Goal: Use online tool/utility: Utilize a website feature to perform a specific function

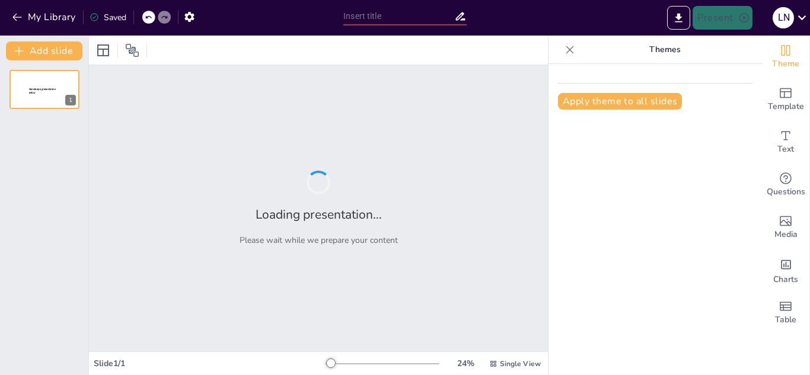
type input "Análisis del Desempleo en [GEOGRAPHIC_DATA]: Causas y Consecuencias"
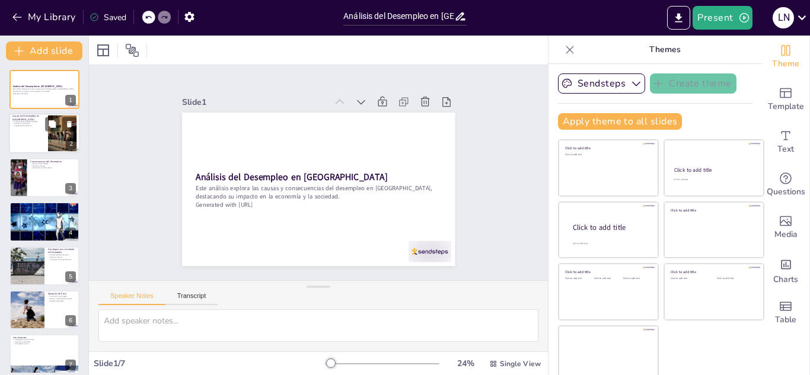
click at [34, 137] on div at bounding box center [44, 134] width 71 height 40
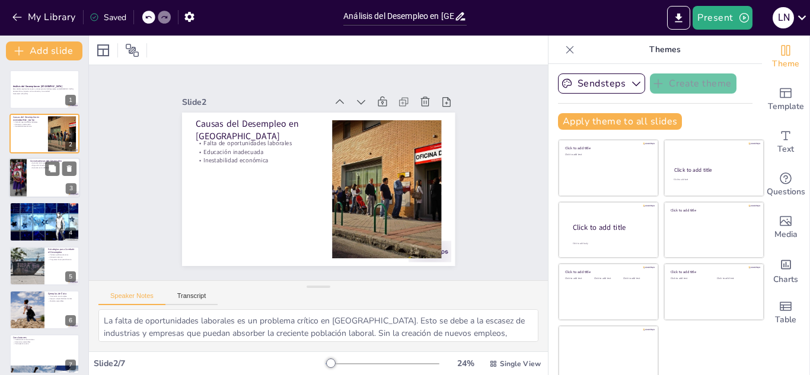
click at [33, 173] on div at bounding box center [44, 178] width 71 height 40
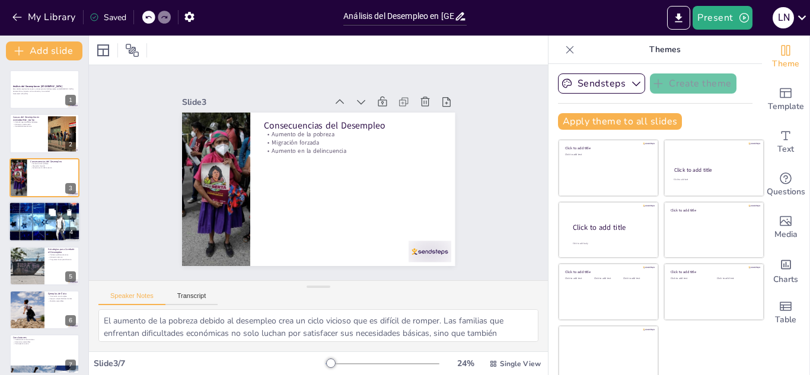
click at [29, 226] on div at bounding box center [44, 221] width 71 height 47
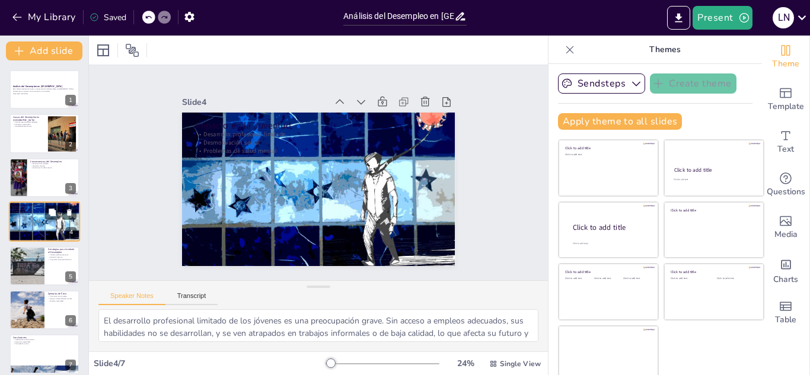
scroll to position [4, 0]
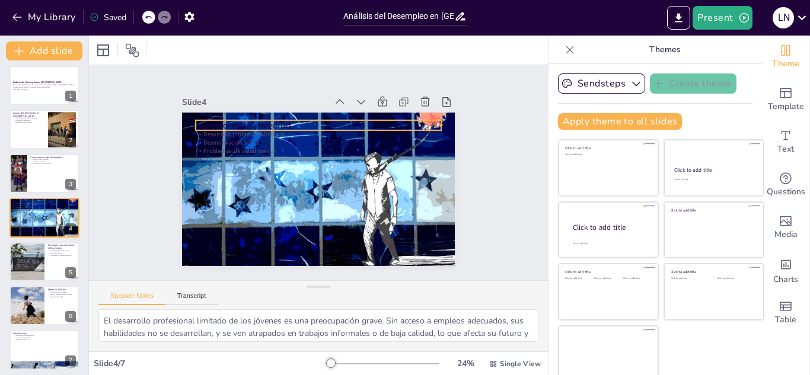
click at [289, 117] on p "Impacto en la Juventud" at bounding box center [356, 145] width 155 height 206
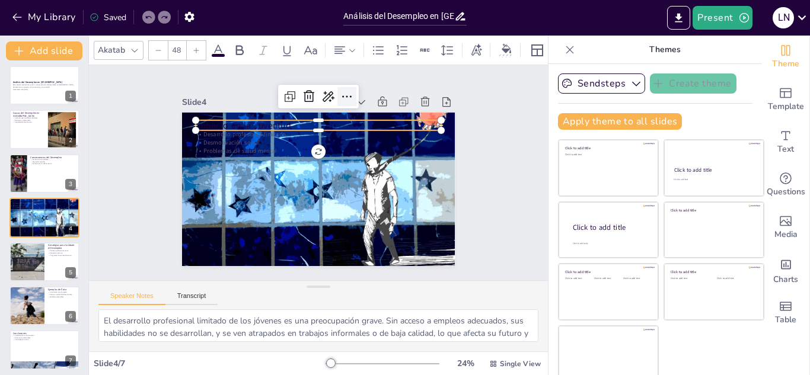
click at [248, 177] on icon at bounding box center [238, 187] width 20 height 20
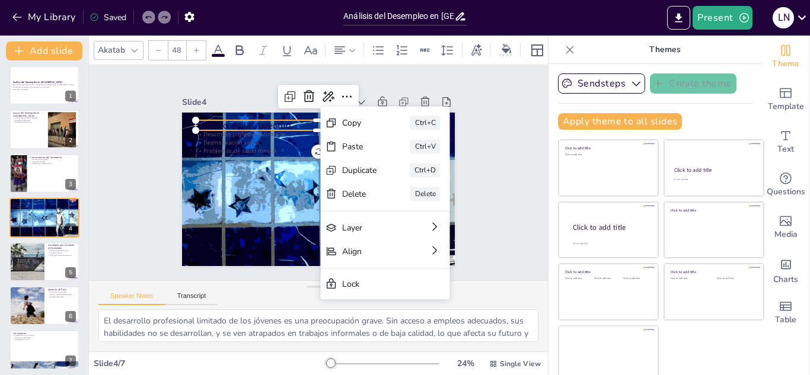
click at [279, 119] on p "Impacto en la Juventud" at bounding box center [356, 145] width 155 height 206
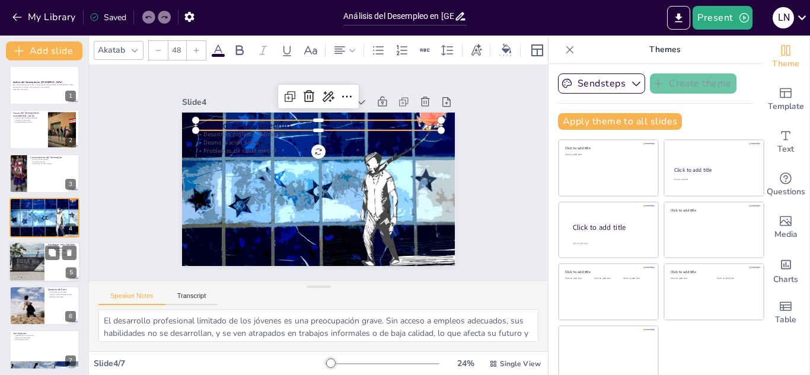
click at [27, 258] on div at bounding box center [26, 262] width 60 height 40
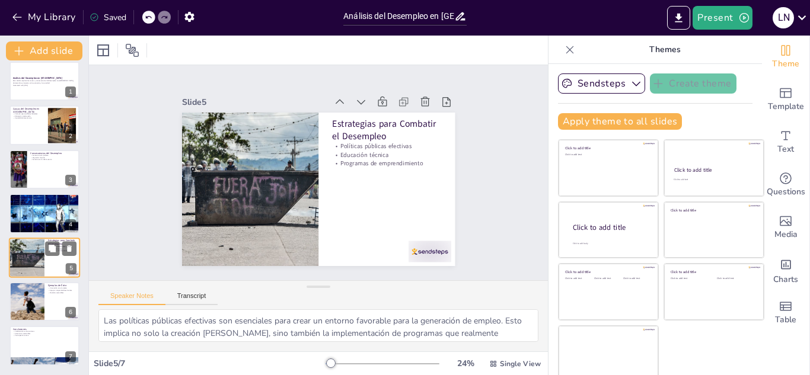
scroll to position [7, 0]
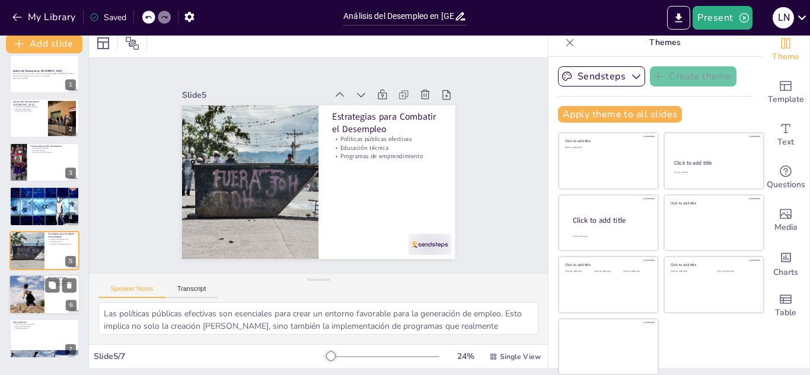
click at [24, 287] on div at bounding box center [26, 294] width 76 height 40
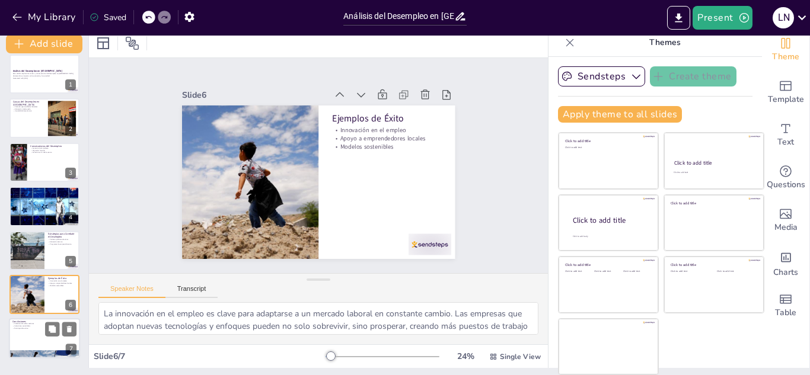
click at [25, 338] on div at bounding box center [44, 339] width 71 height 40
type textarea "La colaboración entre el gobierno, el sector privado y la sociedad civil es fun…"
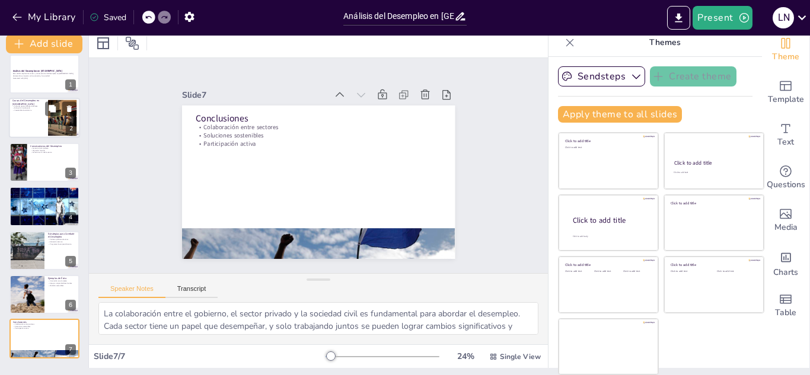
scroll to position [0, 0]
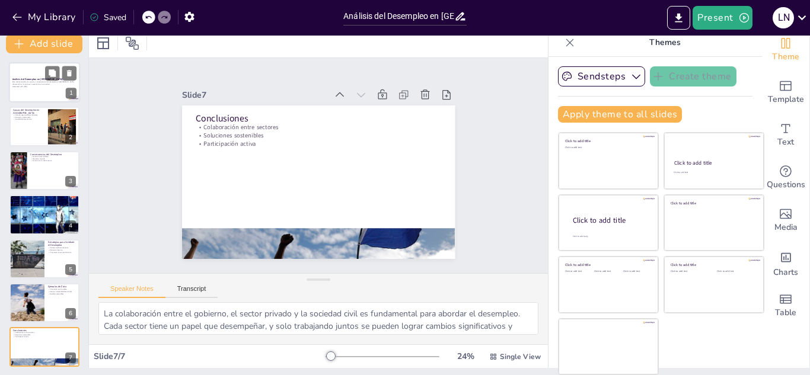
click at [37, 74] on div at bounding box center [44, 82] width 71 height 40
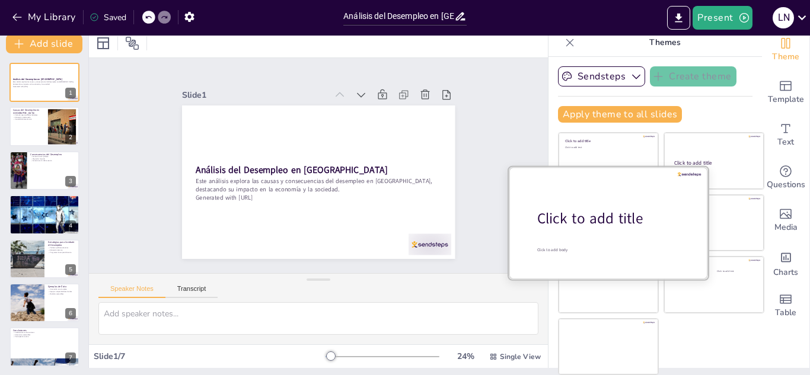
click at [578, 245] on div at bounding box center [608, 223] width 199 height 112
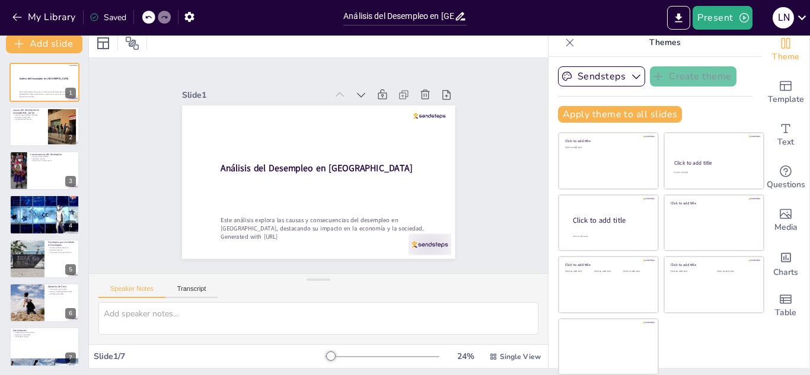
scroll to position [8, 0]
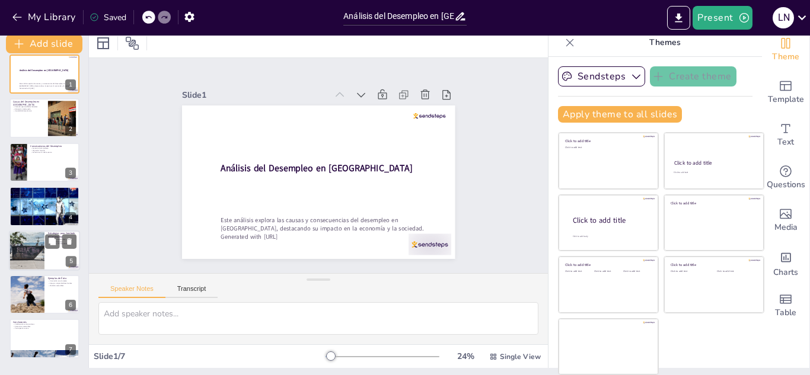
click at [50, 249] on div at bounding box center [44, 251] width 71 height 40
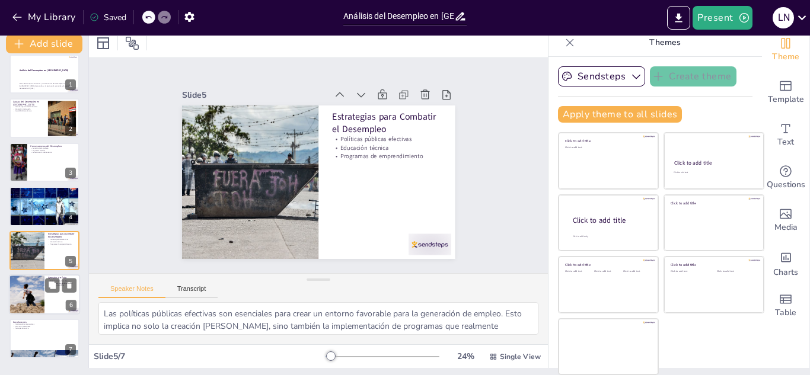
click at [40, 284] on div at bounding box center [26, 294] width 76 height 40
type textarea "La innovación en el empleo es clave para adaptarse a un mercado laboral en cons…"
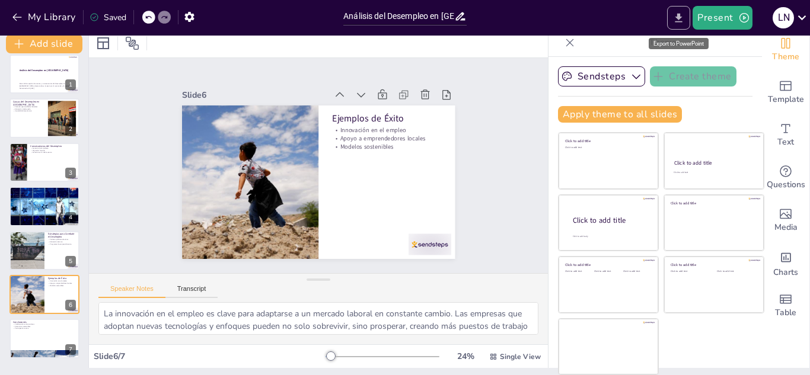
click at [679, 21] on icon "Export to PowerPoint" at bounding box center [678, 18] width 12 height 12
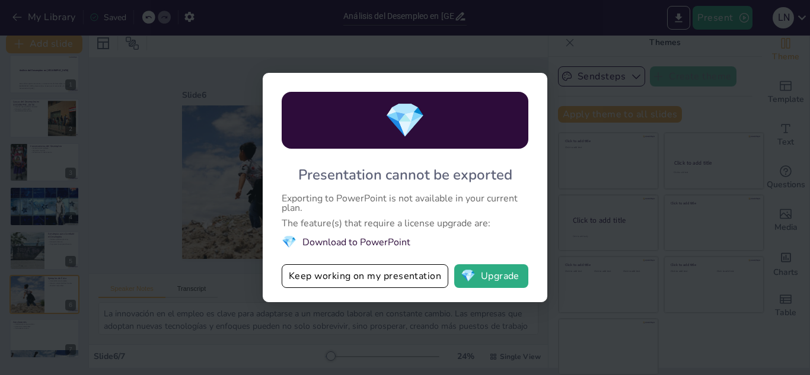
click at [703, 72] on div "💎 Presentation cannot be exported Exporting to PowerPoint is not available in y…" at bounding box center [405, 187] width 810 height 375
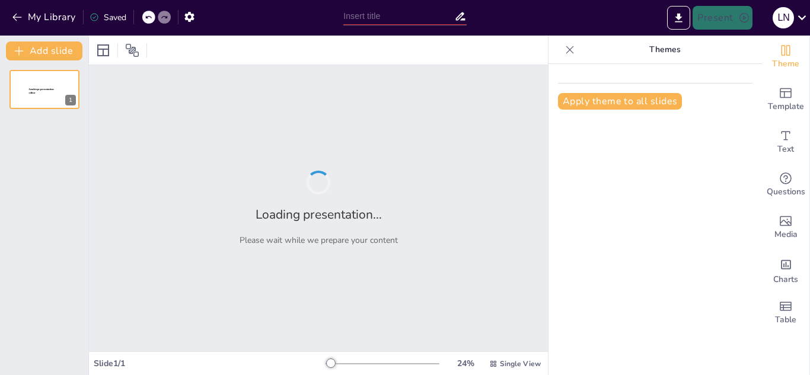
type input "Análisis del Desempleo en [GEOGRAPHIC_DATA]: Causas y Consecuencias"
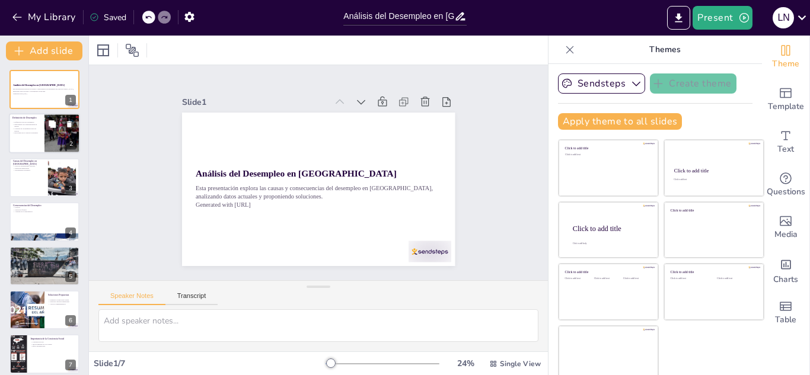
click at [32, 140] on div at bounding box center [44, 134] width 71 height 40
type textarea "La definición de desempleo es crucial para entender el alcance del problema. Al…"
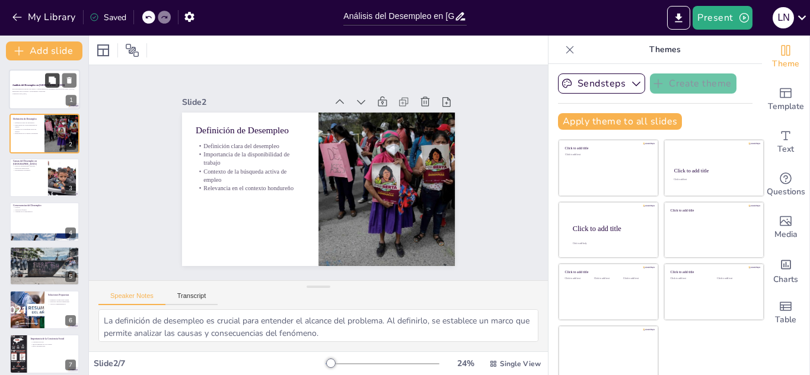
click at [53, 83] on icon at bounding box center [52, 79] width 7 height 7
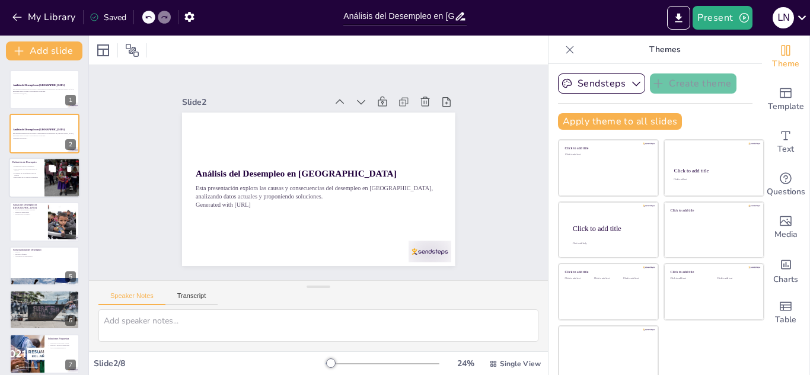
click at [41, 176] on div at bounding box center [44, 178] width 71 height 40
type textarea "La definición de desempleo es crucial para entender el alcance del problema. Al…"
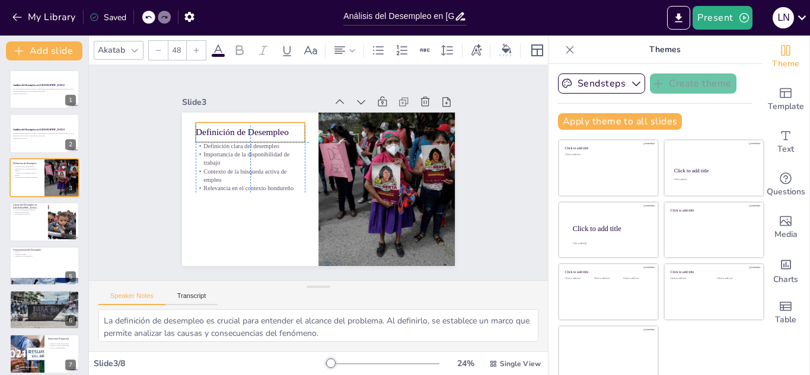
drag, startPoint x: 183, startPoint y: 118, endPoint x: 187, endPoint y: 123, distance: 6.8
click at [199, 123] on div "Definición de Desempleo" at bounding box center [254, 125] width 111 height 31
click at [207, 125] on p "Definición de Desempleo" at bounding box center [262, 126] width 110 height 24
click at [200, 126] on p "Definición de Desempleo" at bounding box center [255, 125] width 110 height 24
click at [196, 126] on p "Definición de Desempleo" at bounding box center [250, 132] width 109 height 12
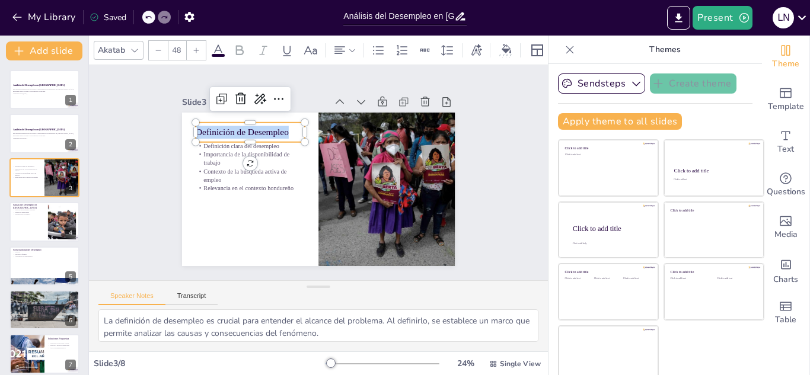
click at [196, 126] on p "Definición de Desempleo" at bounding box center [250, 132] width 109 height 12
click at [200, 126] on p "Definición de Desempleo" at bounding box center [255, 125] width 110 height 24
drag, startPoint x: 190, startPoint y: 126, endPoint x: 194, endPoint y: 184, distance: 58.8
click at [194, 184] on div "Definición clara del desempleo Importancia de la disponibilidad de trabajo Cont…" at bounding box center [318, 190] width 273 height 154
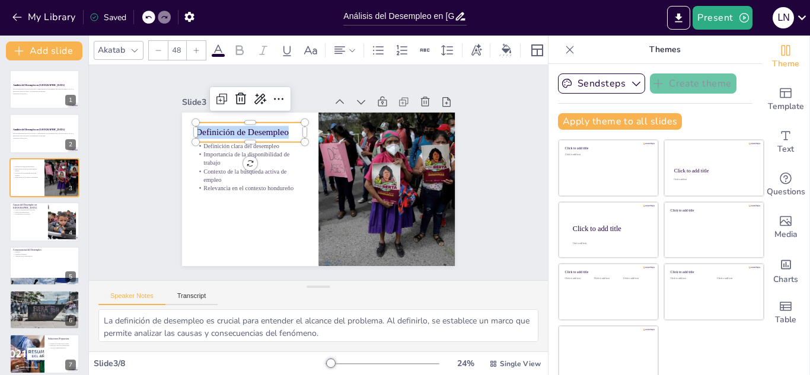
click at [276, 127] on p "Definición de Desempleo" at bounding box center [255, 125] width 110 height 24
click at [200, 130] on p "Definición de Desempleo" at bounding box center [255, 125] width 110 height 24
click at [266, 128] on p "Definición de Desempleo" at bounding box center [255, 125] width 110 height 24
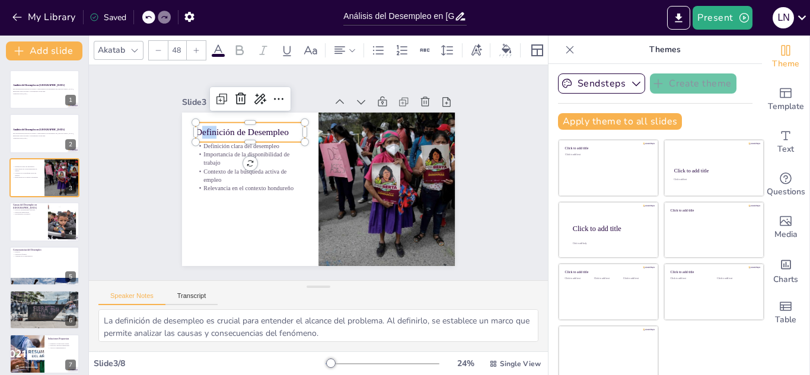
drag, startPoint x: 202, startPoint y: 124, endPoint x: 188, endPoint y: 127, distance: 13.8
click at [196, 127] on p "Definición de Desempleo" at bounding box center [250, 132] width 109 height 12
click at [200, 127] on p "Definición de Desempleo" at bounding box center [255, 125] width 110 height 24
drag, startPoint x: 186, startPoint y: 127, endPoint x: 279, endPoint y: 131, distance: 93.1
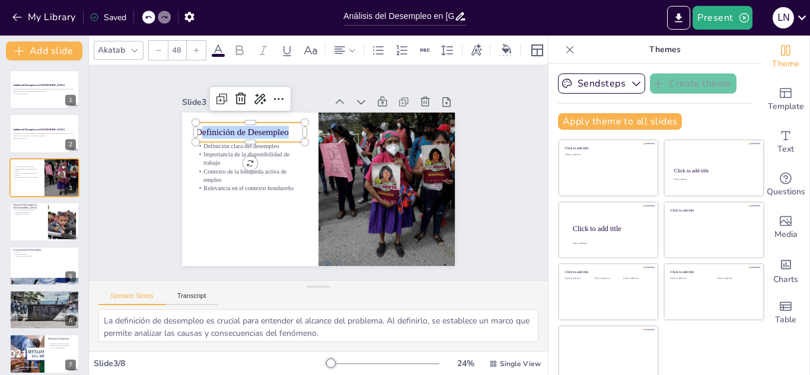
click at [279, 131] on p "Definición de Desempleo" at bounding box center [255, 125] width 110 height 24
copy p "efinición de Desempleo"
type input "32"
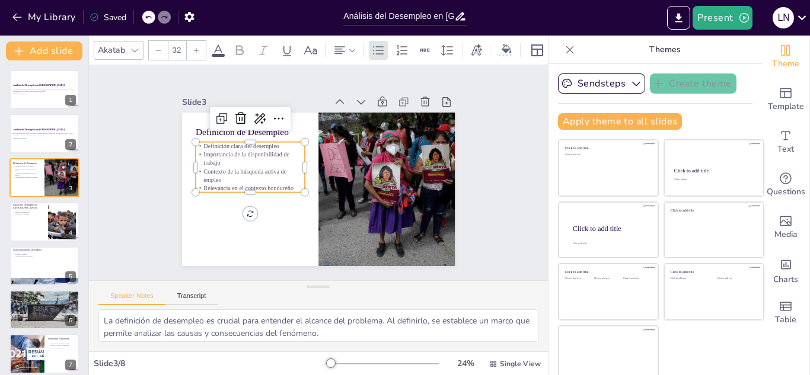
click at [218, 148] on p "Importancia de la disponibilidad de trabajo" at bounding box center [252, 152] width 110 height 28
click at [47, 212] on button at bounding box center [52, 213] width 14 height 14
type textarea "La falta de oportunidades laborales es una de las principales causas del desemp…"
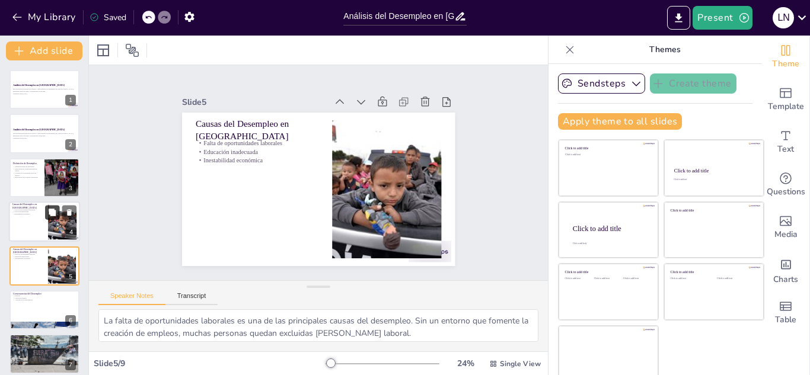
scroll to position [48, 0]
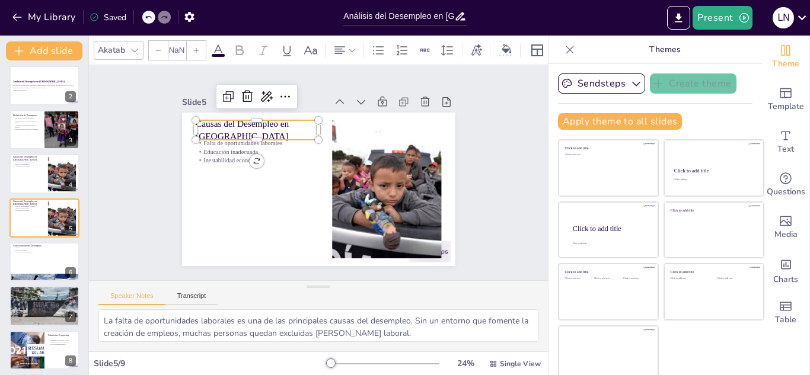
type input "48"
click at [199, 117] on p "Causas del Desempleo en [GEOGRAPHIC_DATA]" at bounding box center [261, 124] width 125 height 38
drag, startPoint x: 188, startPoint y: 120, endPoint x: 271, endPoint y: 129, distance: 83.5
click at [271, 129] on p "Causas del Desempleo en [GEOGRAPHIC_DATA]" at bounding box center [261, 124] width 125 height 38
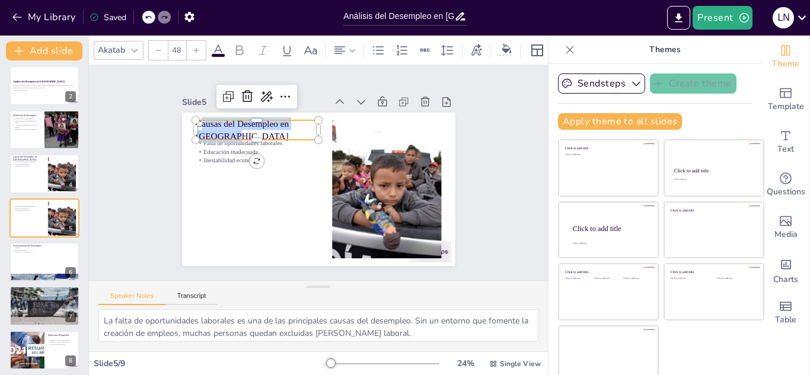
copy p "ausas del Desempleo en Honduras"
click at [45, 248] on button at bounding box center [52, 252] width 14 height 14
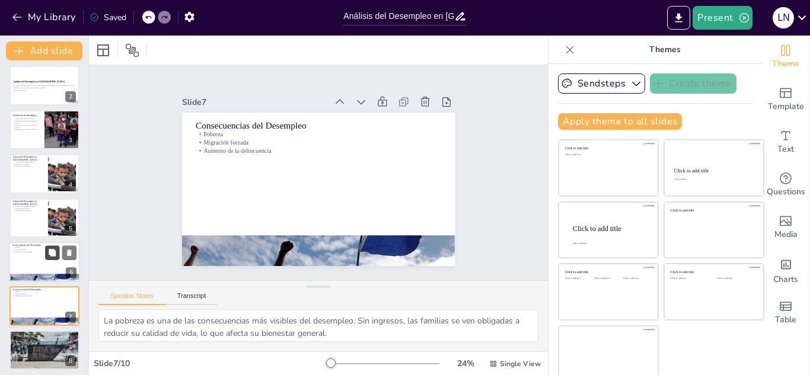
scroll to position [136, 0]
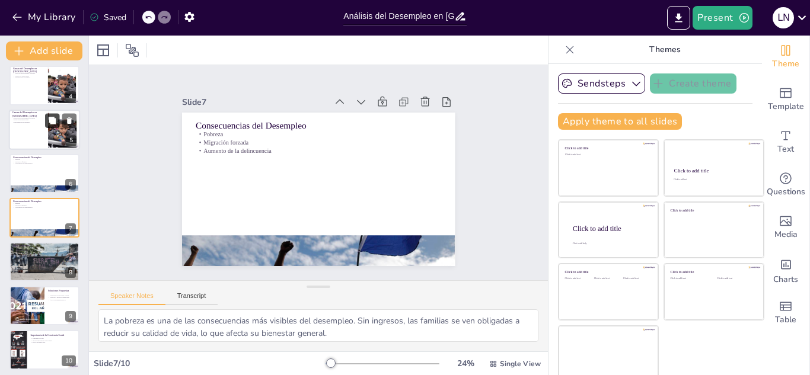
click at [51, 125] on button at bounding box center [52, 120] width 14 height 14
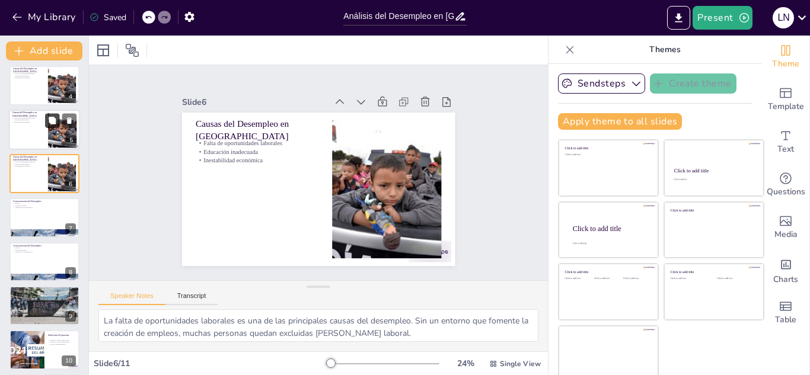
scroll to position [92, 0]
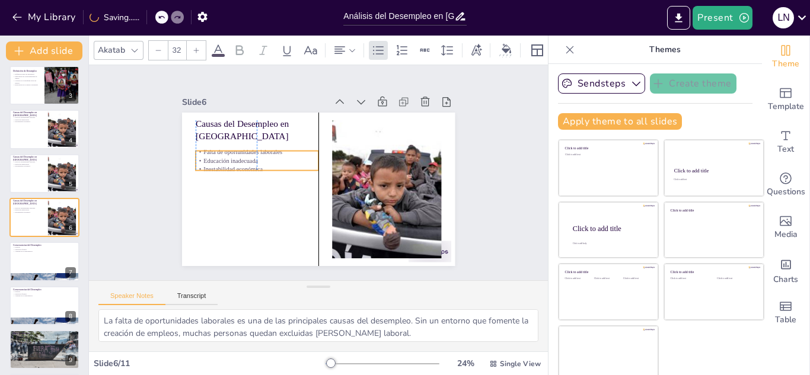
drag, startPoint x: 188, startPoint y: 140, endPoint x: 187, endPoint y: 149, distance: 8.9
click at [198, 149] on p "Falta de oportunidades laborales" at bounding box center [259, 145] width 123 height 21
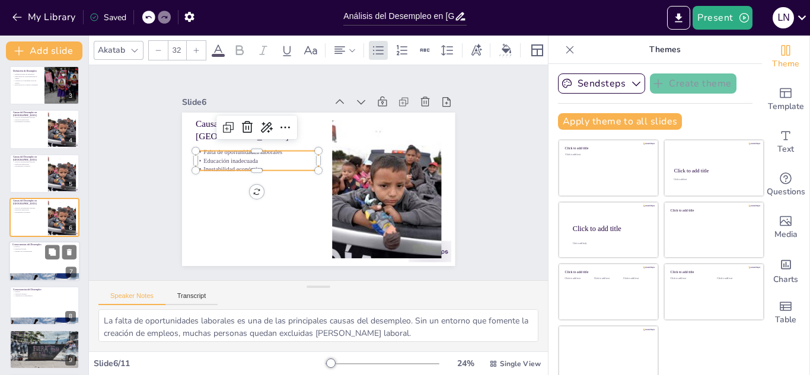
click at [33, 252] on p "Aumento de la delincuencia" at bounding box center [44, 252] width 64 height 2
type textarea "La pobreza es una de las consecuencias más visibles del desempleo. Sin ingresos…"
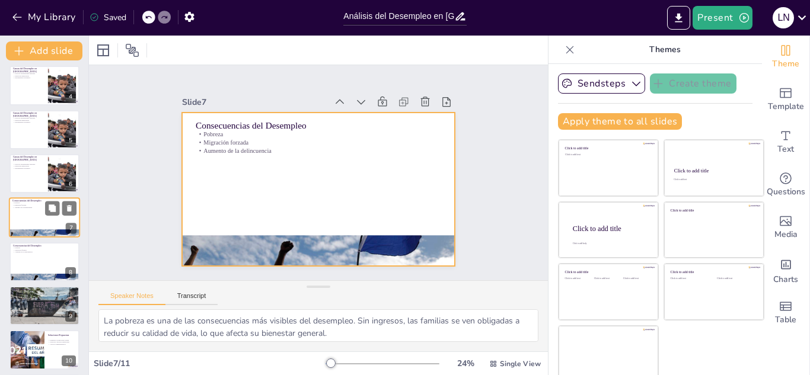
click at [34, 211] on div at bounding box center [44, 218] width 71 height 40
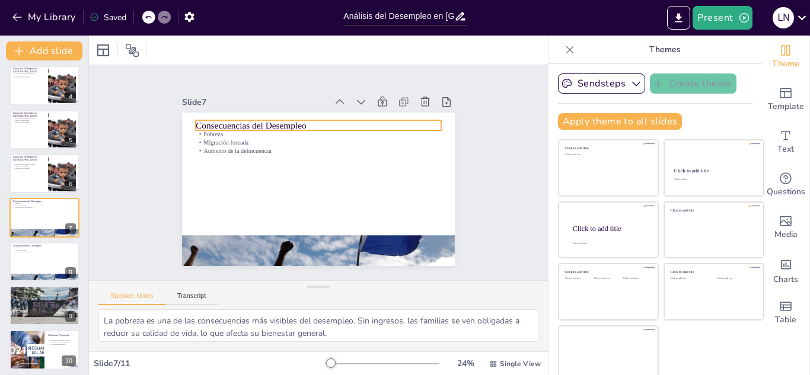
click at [187, 122] on div "Consecuencias del Desempleo Pobreza Migración forzada Aumento de la delincuencia" at bounding box center [318, 190] width 273 height 154
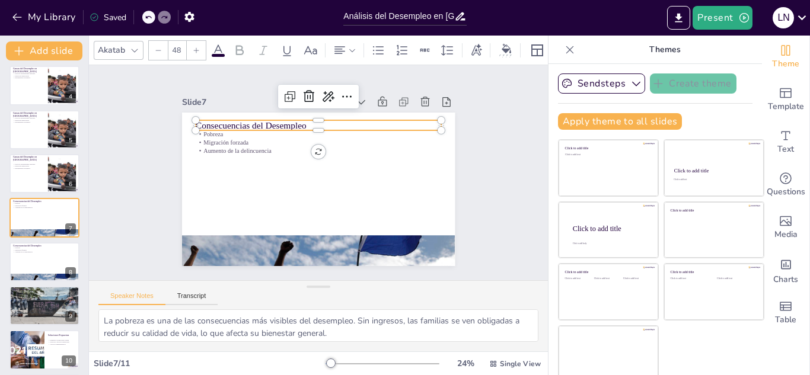
click at [191, 126] on div at bounding box center [195, 130] width 9 height 9
click at [196, 120] on p "Consecuencias del Desempleo" at bounding box center [318, 126] width 245 height 12
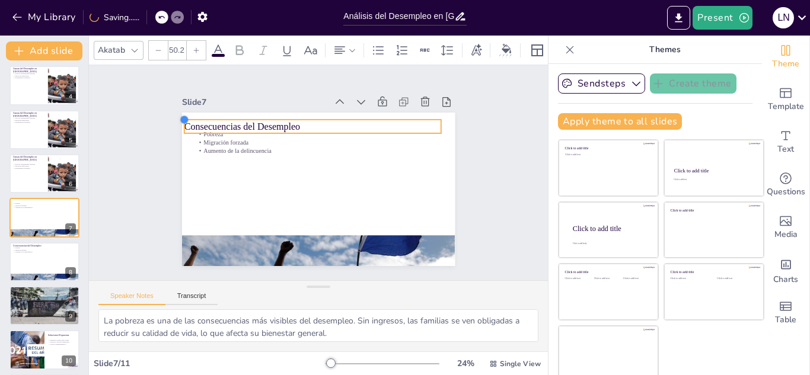
click at [188, 120] on div "Pobreza Migración forzada Aumento de la delincuencia Consecuencias del Desempleo" at bounding box center [318, 190] width 273 height 154
drag, startPoint x: 177, startPoint y: 121, endPoint x: 302, endPoint y: 124, distance: 125.1
click at [302, 124] on p "Consecuencias del Desempleo" at bounding box center [317, 126] width 257 height 40
copy p "onsecuencias del Desempleo"
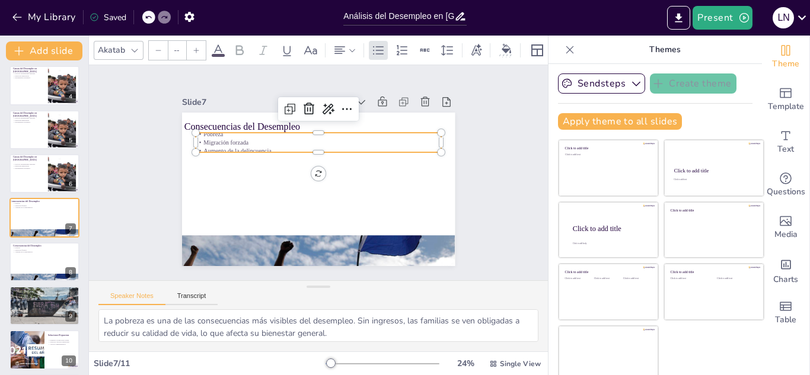
type input "32"
click at [196, 138] on p "Migración forzada" at bounding box center [318, 142] width 245 height 8
click at [27, 180] on div at bounding box center [44, 174] width 71 height 40
type textarea "La falta de oportunidades laborales es una de las principales causas del desemp…"
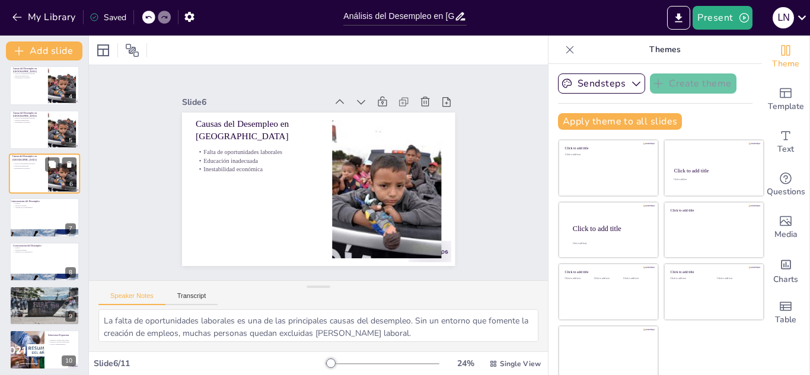
scroll to position [92, 0]
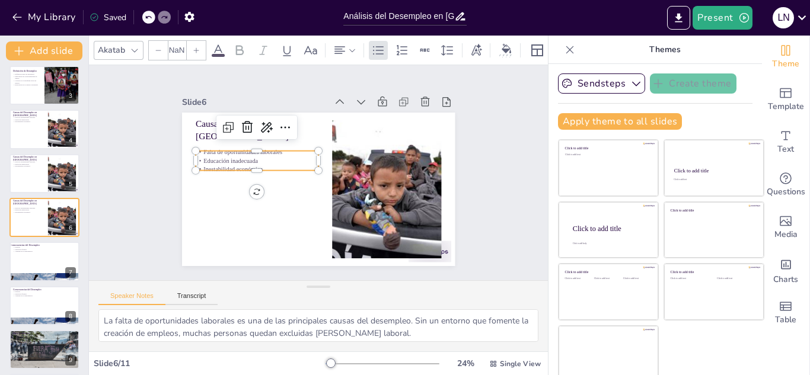
type input "32"
click at [196, 148] on p "Falta de oportunidades laborales" at bounding box center [257, 152] width 123 height 8
click at [198, 148] on p "Falta de oportunidades laborales" at bounding box center [259, 145] width 123 height 21
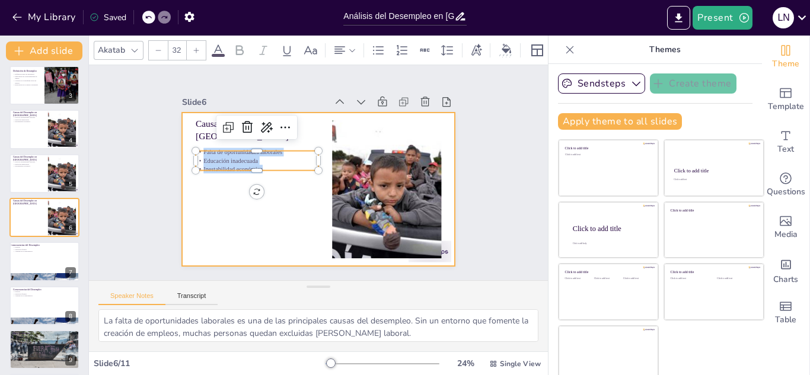
drag, startPoint x: 191, startPoint y: 148, endPoint x: 258, endPoint y: 171, distance: 70.9
click at [258, 171] on div "Causas del Desempleo en Honduras Falta de oportunidades laborales Educación ina…" at bounding box center [318, 190] width 273 height 154
copy div "Falta de oportunidades laborales Educación inadecuada Inestabilidad económica"
click at [197, 197] on div at bounding box center [316, 188] width 287 height 181
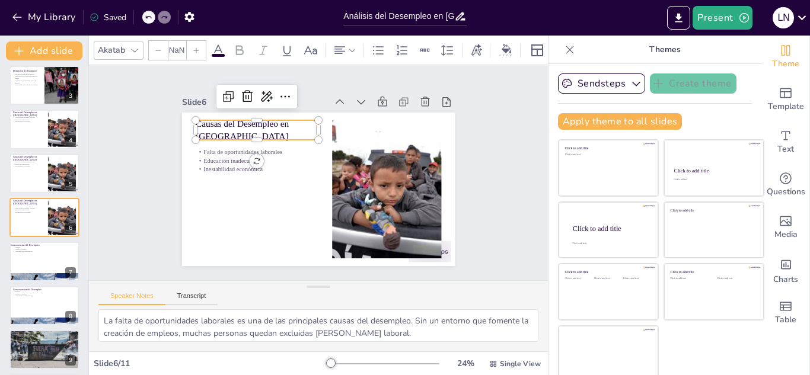
type input "48"
click at [182, 117] on div "Causas del Desempleo en Honduras Falta de oportunidades laborales Educación ina…" at bounding box center [316, 188] width 287 height 181
click at [196, 121] on p "Causas del Desempleo en [GEOGRAPHIC_DATA]" at bounding box center [257, 129] width 123 height 25
click at [199, 121] on p "Causas del Desempleo en [GEOGRAPHIC_DATA]" at bounding box center [261, 124] width 125 height 38
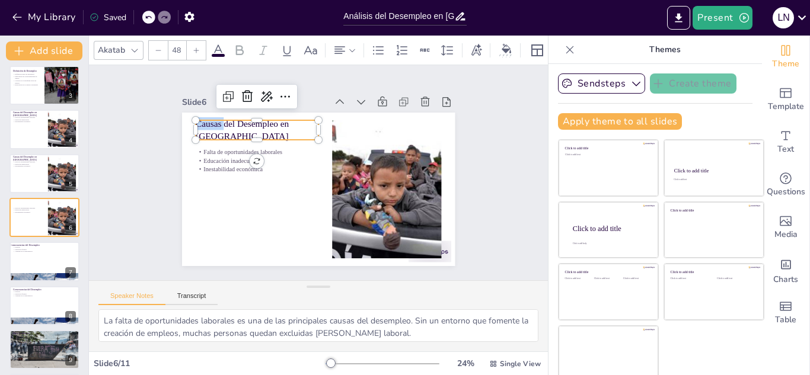
click at [204, 121] on p "Causas del Desempleo en [GEOGRAPHIC_DATA]" at bounding box center [267, 118] width 126 height 50
click at [199, 119] on p "Causas del Desempleo en [GEOGRAPHIC_DATA]" at bounding box center [261, 124] width 125 height 38
click at [204, 119] on p "Causas del Desempleo en [GEOGRAPHIC_DATA]" at bounding box center [267, 118] width 126 height 50
click at [199, 119] on p "Causas del Desempleo en [GEOGRAPHIC_DATA]" at bounding box center [261, 124] width 125 height 38
copy p "Causas del Desempleo en [GEOGRAPHIC_DATA]"
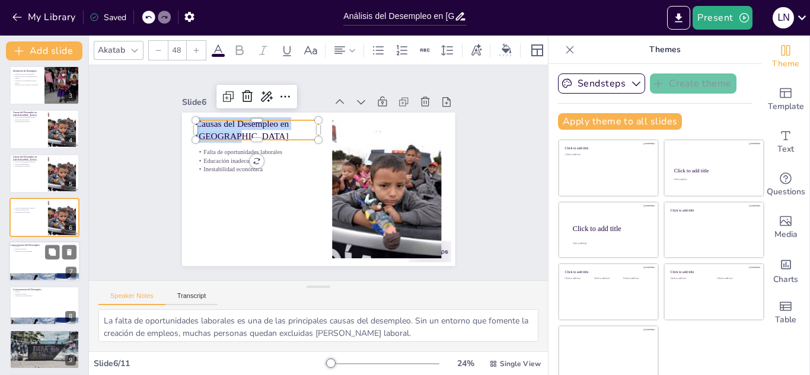
click at [34, 256] on div at bounding box center [44, 262] width 71 height 40
type textarea "La pobreza es una de las consecuencias más visibles del desempleo. Sin ingresos…"
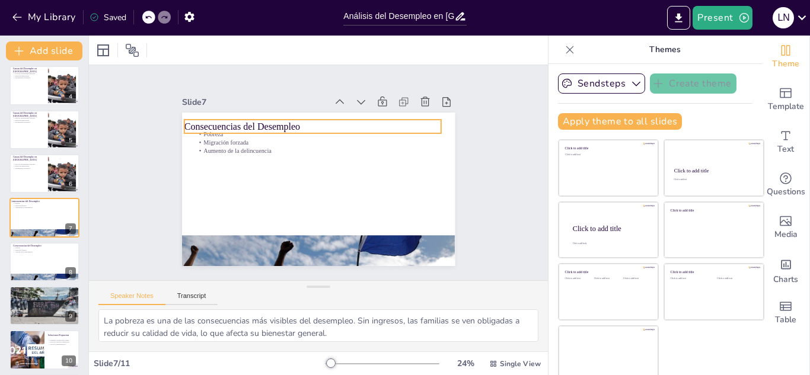
click at [184, 120] on p "Consecuencias del Desempleo" at bounding box center [312, 126] width 257 height 13
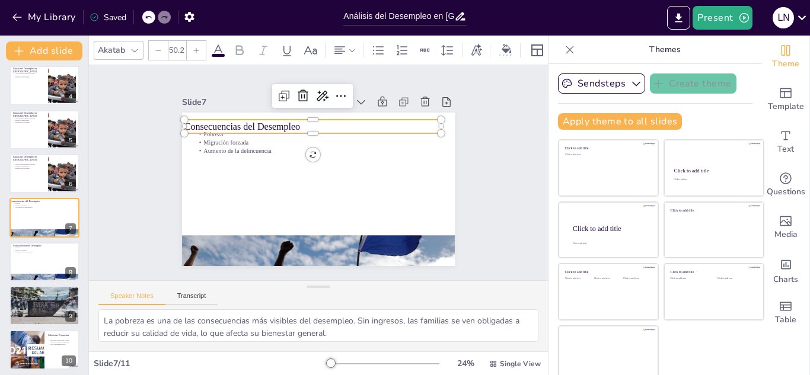
click at [184, 120] on p "Consecuencias del Desempleo" at bounding box center [312, 126] width 257 height 13
click at [189, 120] on p "Consecuencias del Desempleo" at bounding box center [317, 126] width 257 height 40
click at [184, 120] on p "Consecuencias del Desempleo" at bounding box center [312, 126] width 257 height 13
click at [189, 120] on p "Consecuencias del Desempleo" at bounding box center [317, 126] width 257 height 40
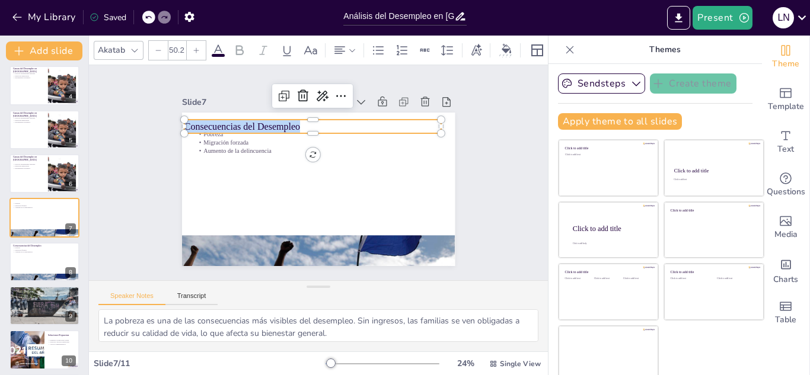
copy p "Consecuencias del Desempleo"
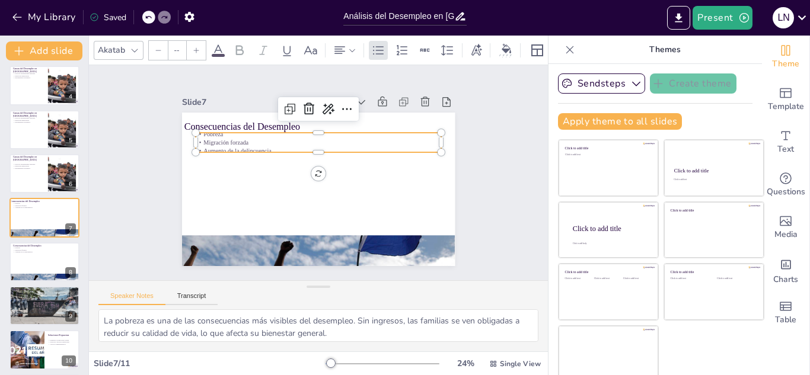
type input "32"
click at [204, 139] on p "Migración forzada" at bounding box center [321, 143] width 245 height 34
click at [196, 132] on p "Pobreza" at bounding box center [318, 134] width 245 height 8
click at [200, 132] on p "Pobreza" at bounding box center [322, 134] width 245 height 34
click at [196, 130] on p "Pobreza" at bounding box center [318, 134] width 245 height 8
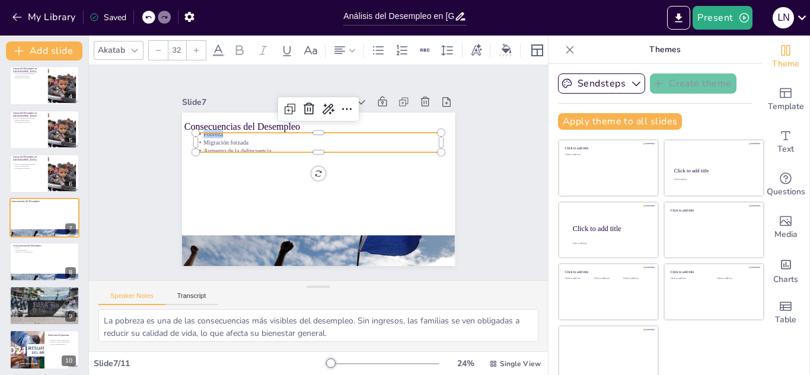
click at [196, 130] on p "Pobreza" at bounding box center [318, 134] width 245 height 8
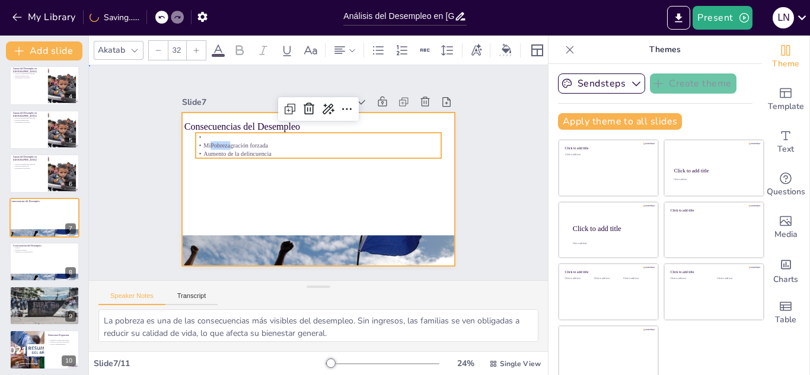
click at [203, 171] on div at bounding box center [318, 190] width 273 height 154
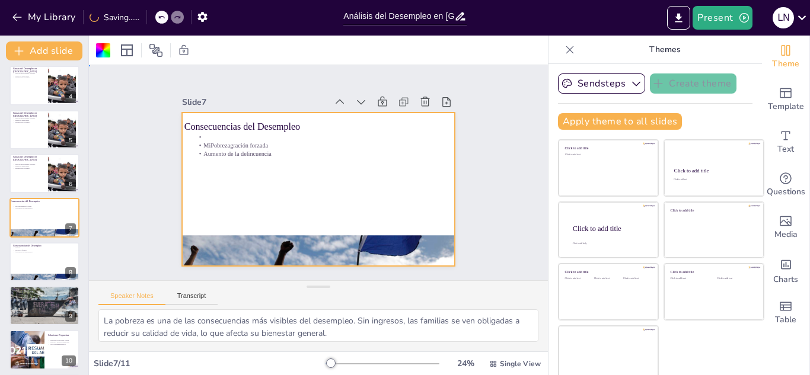
click at [203, 171] on div at bounding box center [318, 190] width 273 height 154
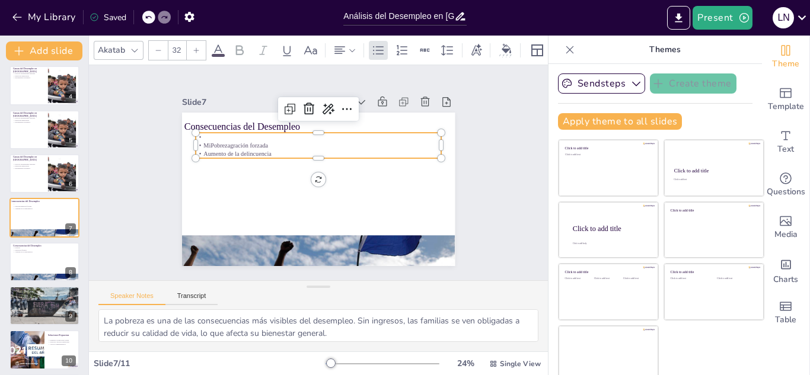
click at [199, 139] on p "MiPobrezagración forzada" at bounding box center [321, 146] width 245 height 34
click at [196, 141] on p "MiPobrezagración forzada" at bounding box center [318, 145] width 245 height 8
click at [199, 139] on p "MiPobrezagración forzada" at bounding box center [321, 146] width 245 height 34
drag, startPoint x: 190, startPoint y: 139, endPoint x: 259, endPoint y: 148, distance: 69.3
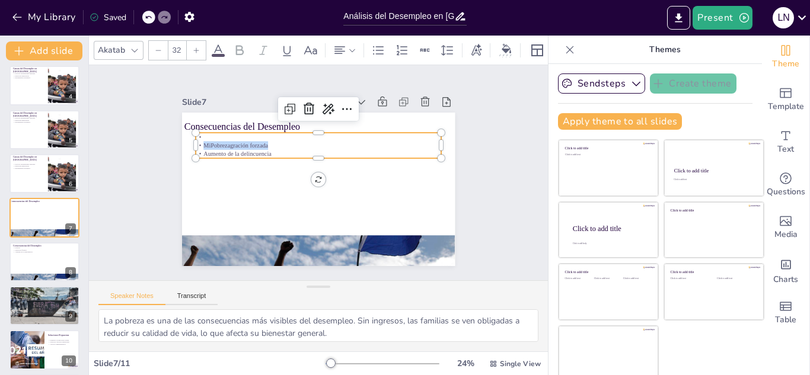
click at [259, 148] on div "MiPobrezagración forzada Aumento de la delincuencia" at bounding box center [321, 145] width 247 height 51
drag, startPoint x: 259, startPoint y: 148, endPoint x: 194, endPoint y: 136, distance: 65.6
click at [197, 136] on div "MiPobrezagración forzada Aumento de la delincuencia" at bounding box center [320, 145] width 247 height 51
copy div "MiPobrezagración forzada Aumento de la delincuencia"
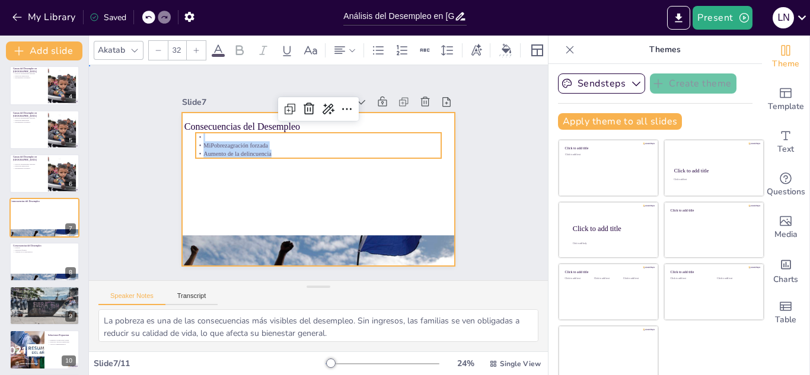
click at [241, 175] on div at bounding box center [316, 188] width 287 height 181
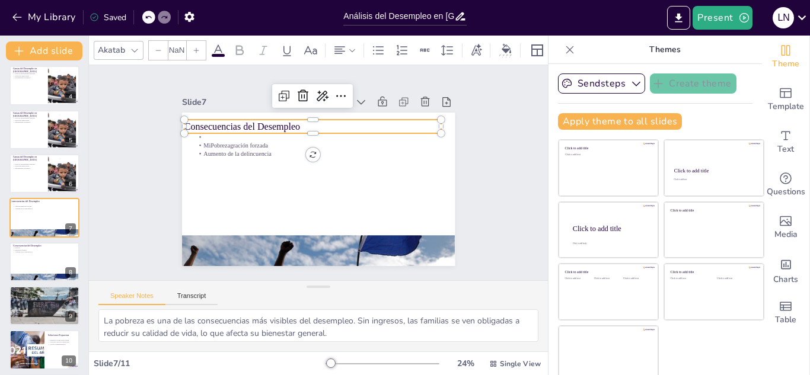
type input "50.2"
click at [241, 117] on p "Consecuencias del Desempleo" at bounding box center [317, 126] width 257 height 40
click at [50, 158] on button at bounding box center [52, 164] width 14 height 14
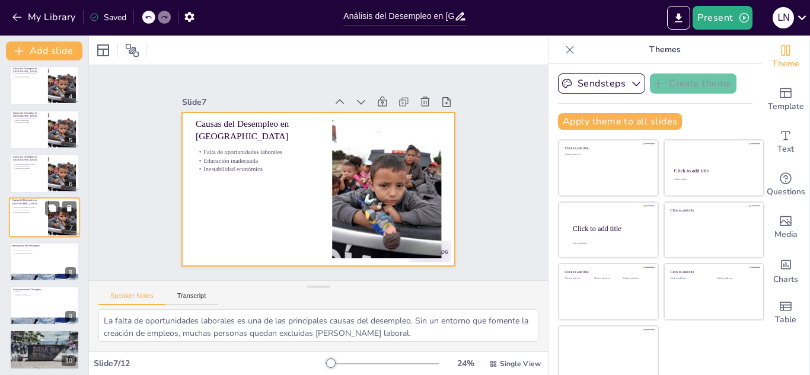
click at [24, 206] on div at bounding box center [44, 218] width 71 height 40
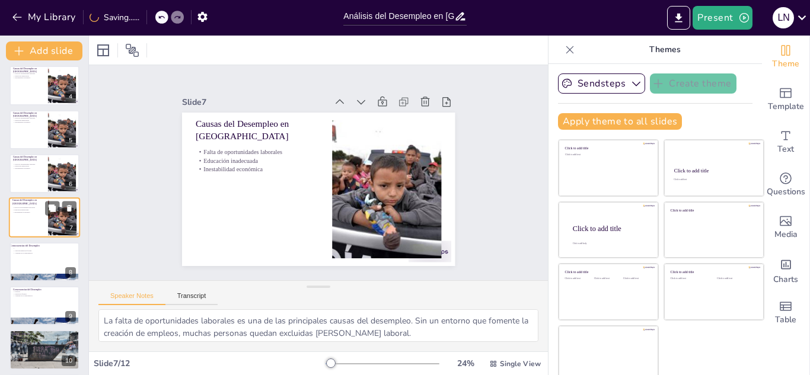
click at [24, 206] on div at bounding box center [44, 218] width 71 height 40
click at [28, 260] on div at bounding box center [44, 262] width 71 height 40
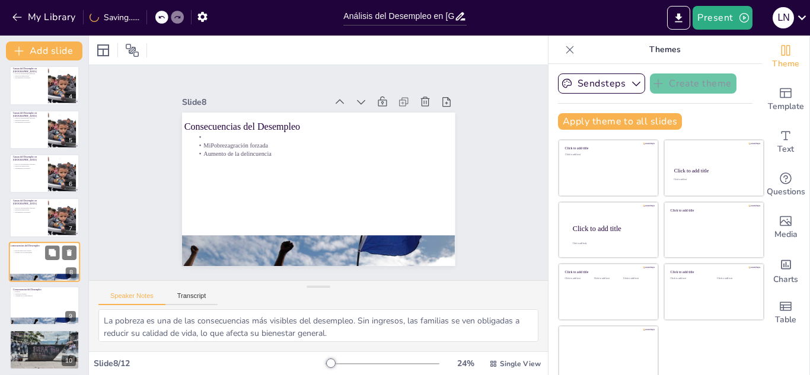
scroll to position [180, 0]
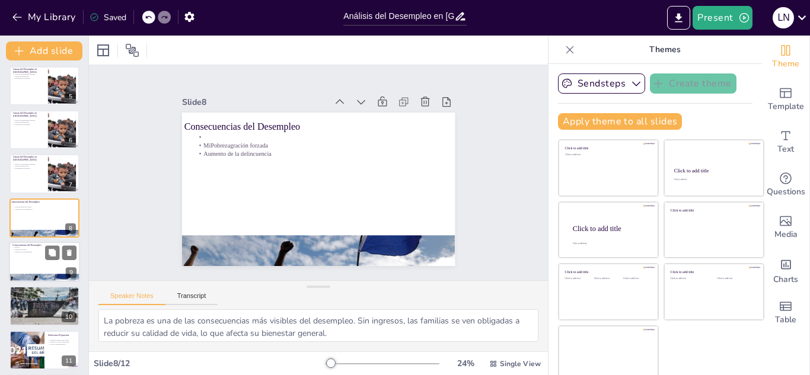
click at [33, 261] on div at bounding box center [44, 262] width 71 height 40
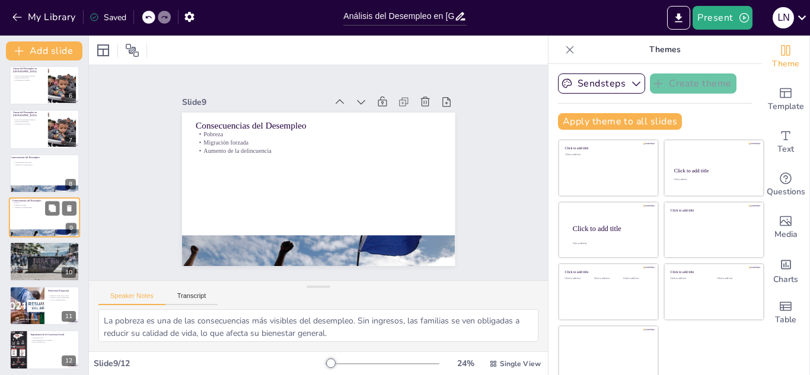
scroll to position [229, 0]
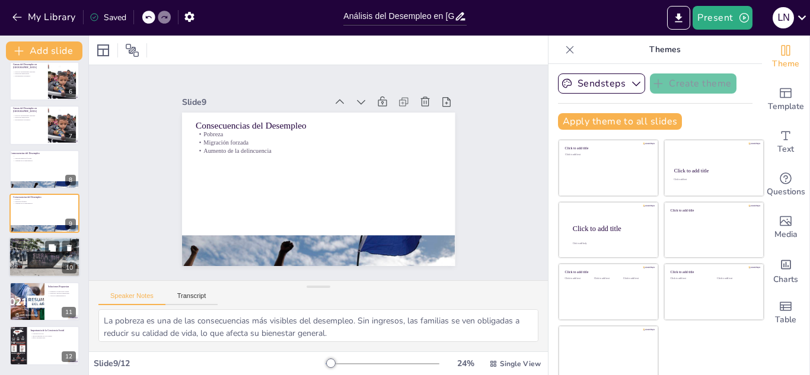
click at [40, 254] on div at bounding box center [44, 257] width 71 height 47
type textarea "La tasa de desempleo del 6.5% en 2023 es un indicador preocupante que resalta l…"
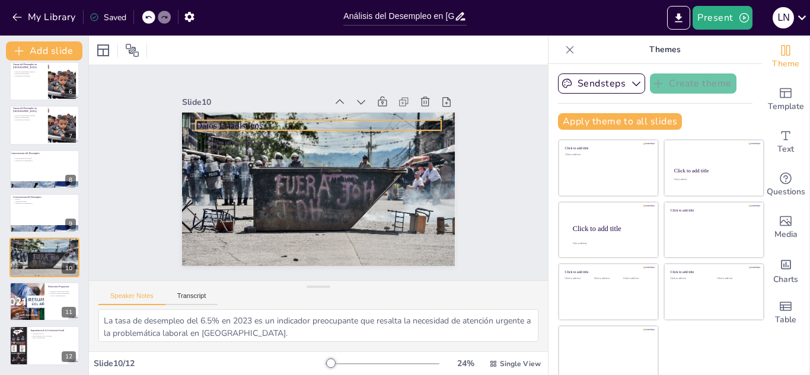
click at [242, 121] on p "Datos Estadísticos" at bounding box center [322, 126] width 245 height 39
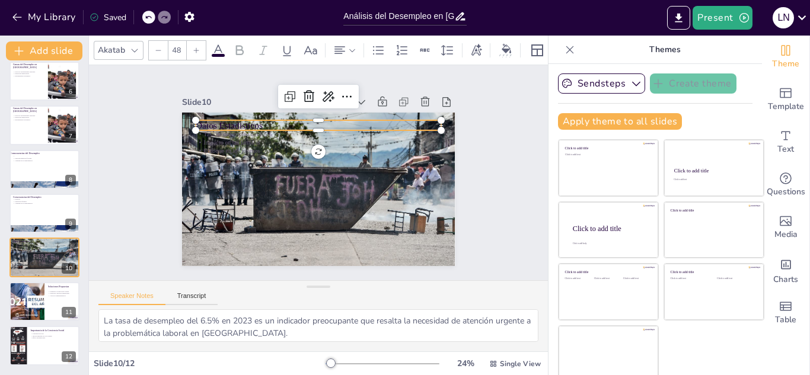
click at [242, 121] on p "Datos Estadísticos" at bounding box center [322, 126] width 245 height 39
click at [196, 113] on div at bounding box center [201, 108] width 11 height 11
click at [191, 120] on div at bounding box center [195, 120] width 9 height 9
click at [183, 125] on div "Tasa de desempleo del 6.5% Impacto en las familias Enfoque en los jóvenes Datos…" at bounding box center [316, 188] width 287 height 181
click at [194, 123] on p "Datos Estadísticos" at bounding box center [317, 126] width 247 height 13
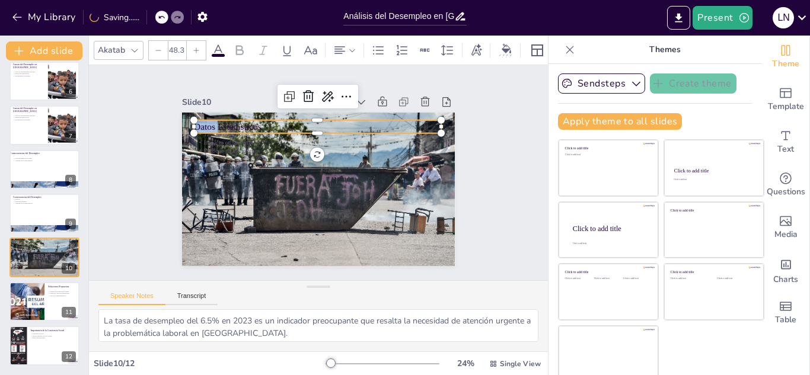
click at [199, 123] on p "Datos Estadísticos" at bounding box center [322, 126] width 247 height 39
click at [194, 123] on p "Datos Estadísticos" at bounding box center [317, 126] width 247 height 13
click at [199, 123] on p "Datos Estadísticos" at bounding box center [322, 126] width 247 height 39
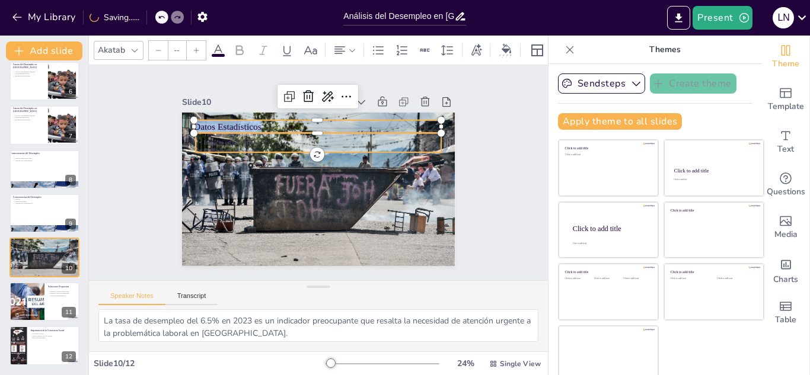
type input "32"
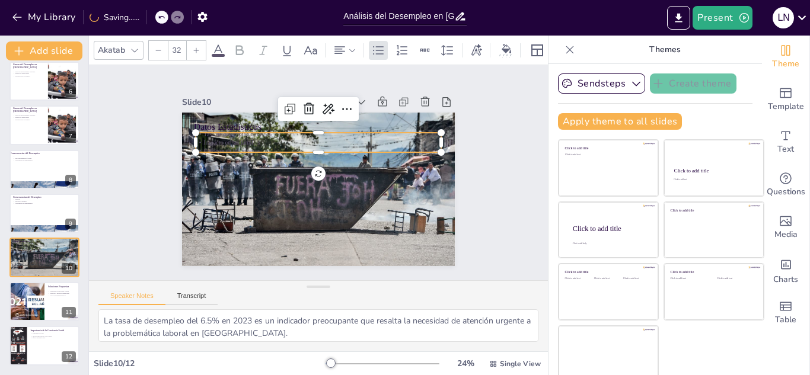
click at [199, 138] on p "Impacto en las familias" at bounding box center [321, 143] width 245 height 34
click at [196, 138] on p "Impacto en las familias" at bounding box center [318, 142] width 245 height 8
click at [196, 130] on p "Tasa de desempleo del 6.5%" at bounding box center [318, 134] width 245 height 8
click at [200, 130] on p "Tasa de desempleo del 6.5%" at bounding box center [322, 134] width 245 height 34
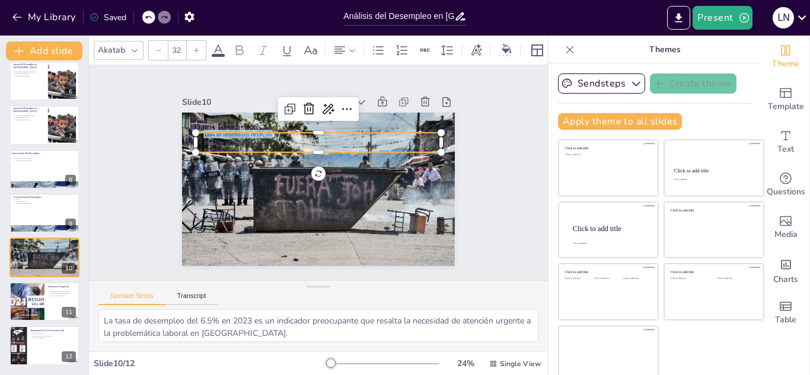
click at [200, 130] on p "Tasa de desempleo del 6.5%" at bounding box center [322, 134] width 245 height 34
click at [197, 149] on div at bounding box center [319, 156] width 245 height 35
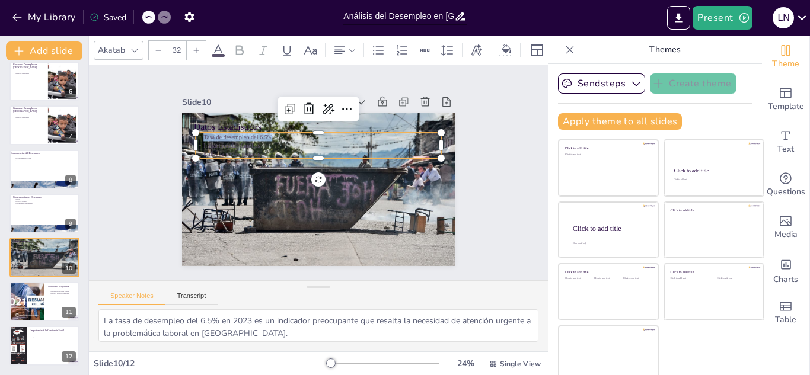
click at [197, 149] on p "Enfoque en los jóvenes" at bounding box center [319, 154] width 245 height 34
click at [198, 149] on p "Enfoque en los jóvenes" at bounding box center [320, 154] width 245 height 34
click at [197, 149] on p "Enfoque en los jóvenes" at bounding box center [319, 154] width 245 height 34
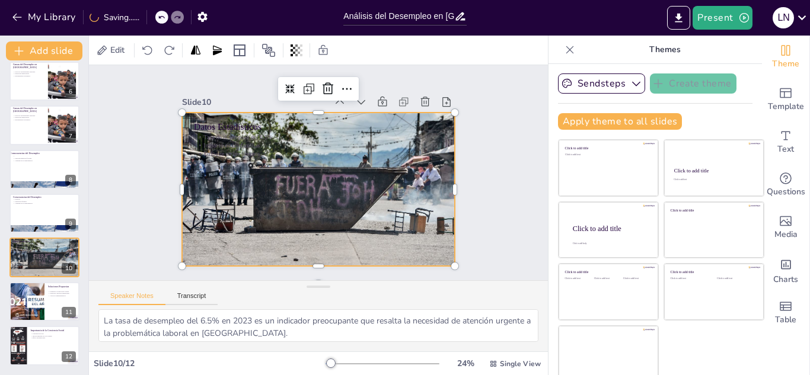
click at [192, 163] on div at bounding box center [316, 189] width 290 height 209
click at [43, 292] on div at bounding box center [26, 302] width 71 height 40
type textarea "Fomentar la educación técnica es esencial para equipar a los jóvenes con habili…"
